Goal: Task Accomplishment & Management: Use online tool/utility

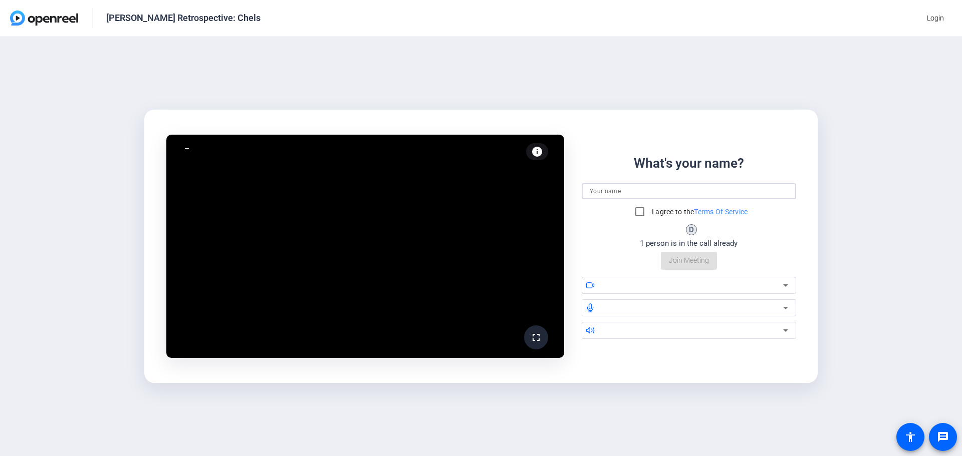
click at [594, 188] on input at bounding box center [689, 191] width 198 height 12
type input "[PERSON_NAME]"
click at [636, 209] on input "I agree to the Terms Of Service" at bounding box center [640, 212] width 20 height 20
checkbox input "true"
click at [686, 263] on div "What's your name? [PERSON_NAME] I agree to the Terms Of Service D 1 person is i…" at bounding box center [689, 212] width 214 height 116
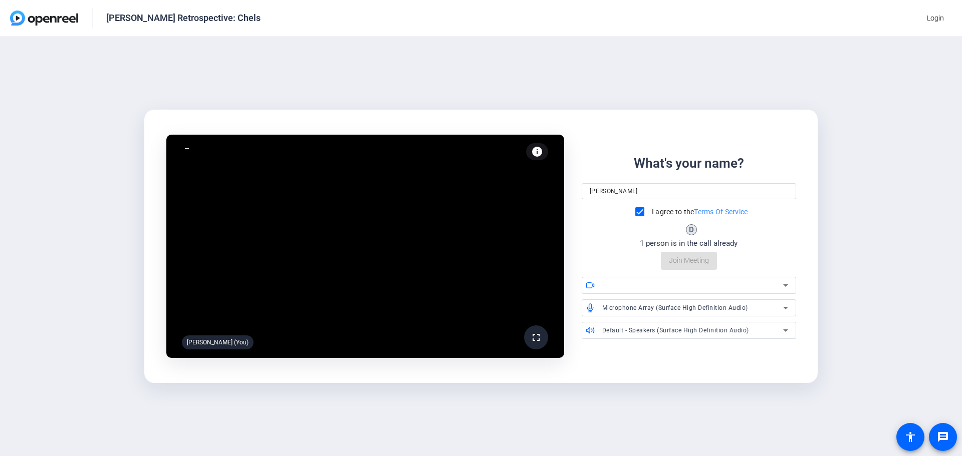
click at [682, 261] on div "What's your name? [PERSON_NAME] I agree to the Terms Of Service D 1 person is i…" at bounding box center [689, 212] width 214 height 116
click at [681, 259] on span "Join Meeting" at bounding box center [689, 261] width 40 height 11
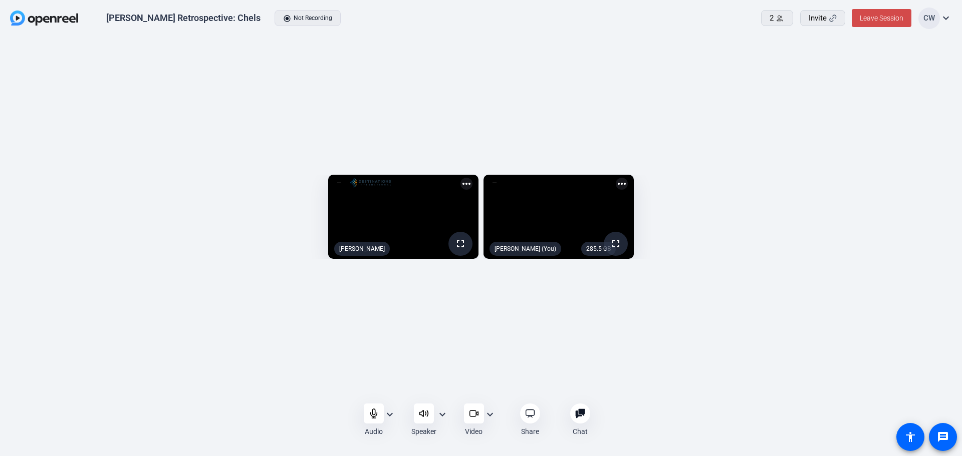
click at [879, 25] on span at bounding box center [882, 18] width 60 height 24
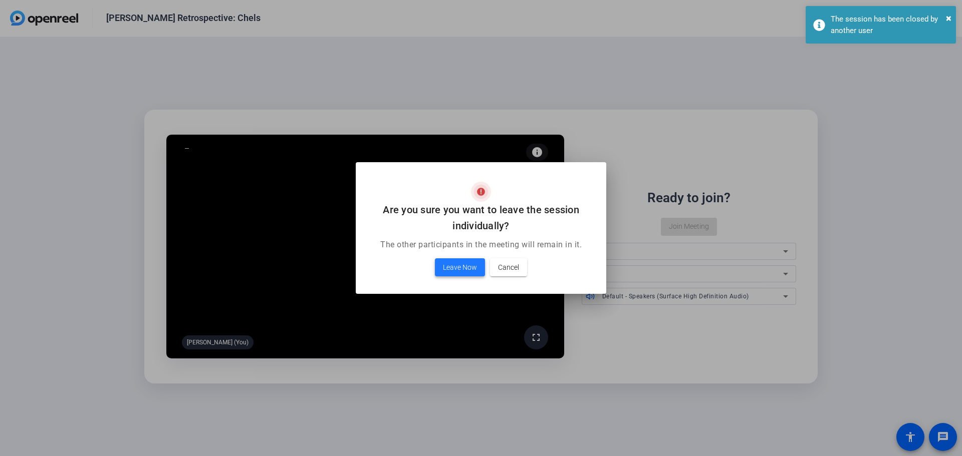
click at [435, 259] on button "Leave Now" at bounding box center [460, 268] width 50 height 18
